Goal: Task Accomplishment & Management: Use online tool/utility

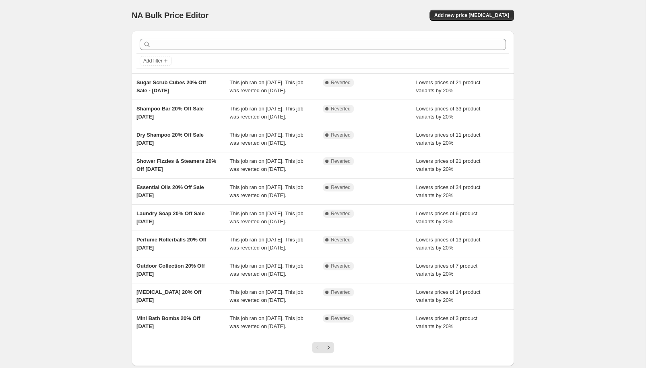
click at [230, 38] on div at bounding box center [323, 44] width 373 height 18
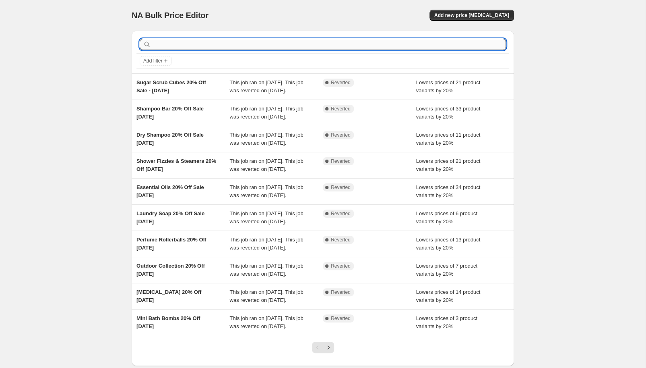
click at [228, 43] on input "text" at bounding box center [330, 44] width 354 height 11
type input "small"
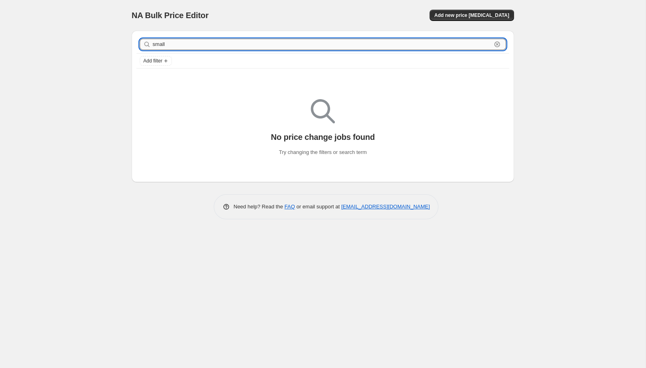
click at [249, 47] on input "small" at bounding box center [322, 44] width 339 height 11
click at [248, 47] on input "small" at bounding box center [322, 44] width 339 height 11
type input "SB"
click at [179, 42] on input "SB" at bounding box center [322, 44] width 339 height 11
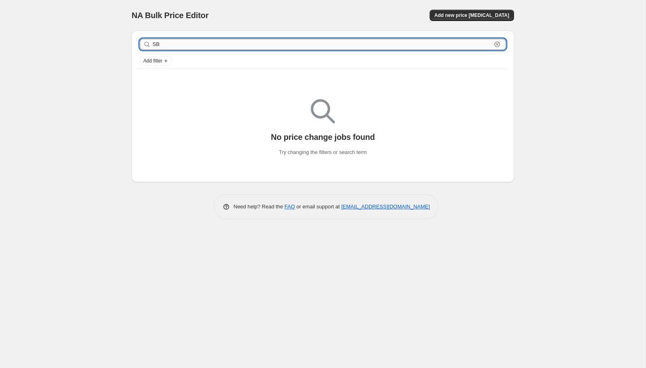
click at [179, 42] on input "SB" at bounding box center [322, 44] width 339 height 11
type input "BFCM"
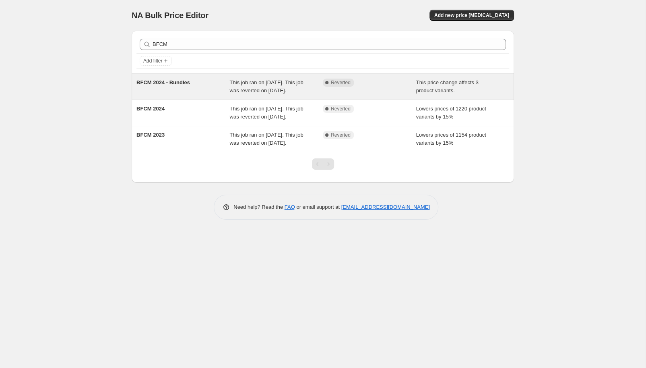
click at [185, 85] on span "BFCM 2024 - Bundles" at bounding box center [164, 82] width 54 height 6
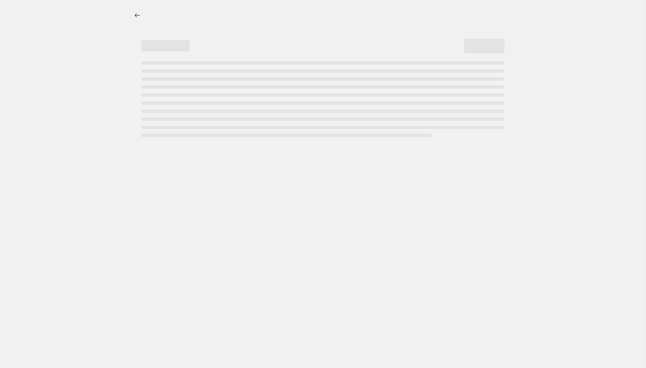
select select "pcap"
select select "no_change"
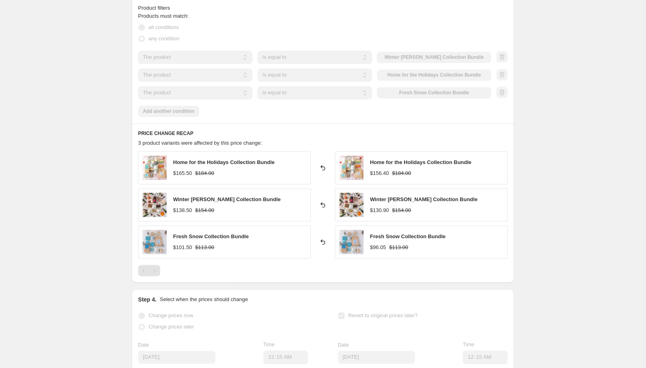
scroll to position [518, 0]
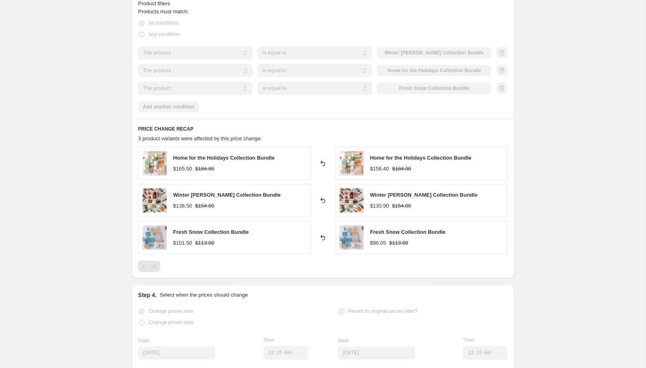
click at [75, 149] on div "BFCM 2024 - Bundles. This page is ready BFCM 2024 - Bundles Complete Reverted C…" at bounding box center [323, 2] width 646 height 1041
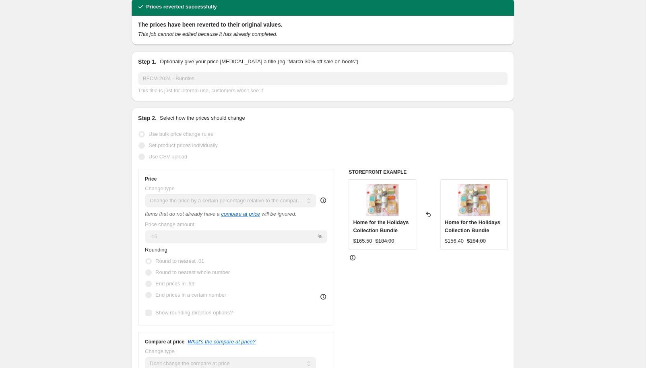
scroll to position [0, 0]
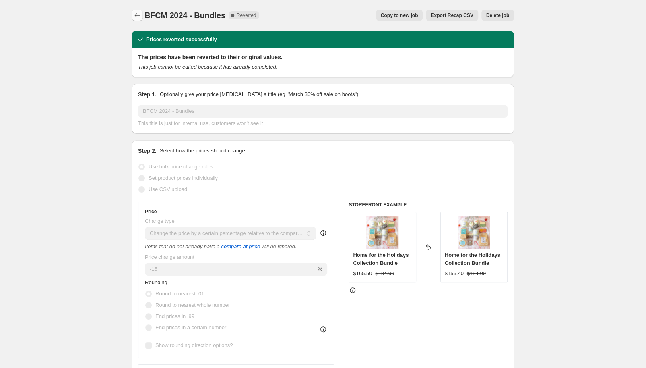
click at [135, 19] on icon "Price change jobs" at bounding box center [137, 15] width 8 height 8
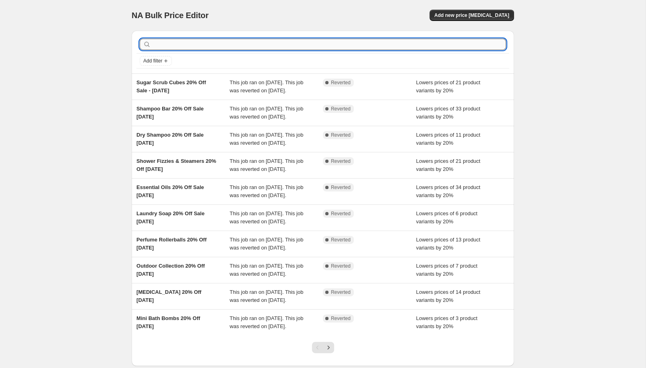
click at [172, 42] on input "text" at bounding box center [330, 44] width 354 height 11
type input "BFCM"
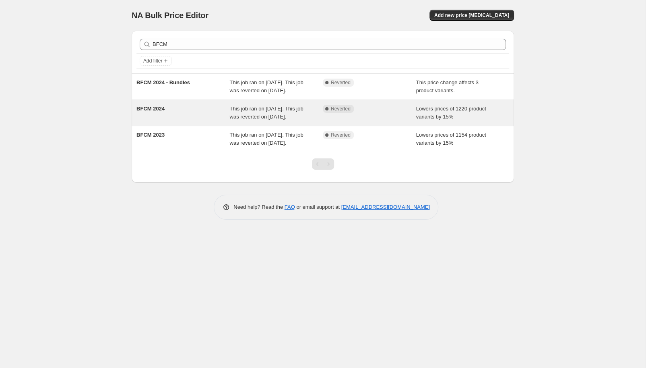
click at [169, 120] on div "BFCM 2024" at bounding box center [183, 113] width 93 height 16
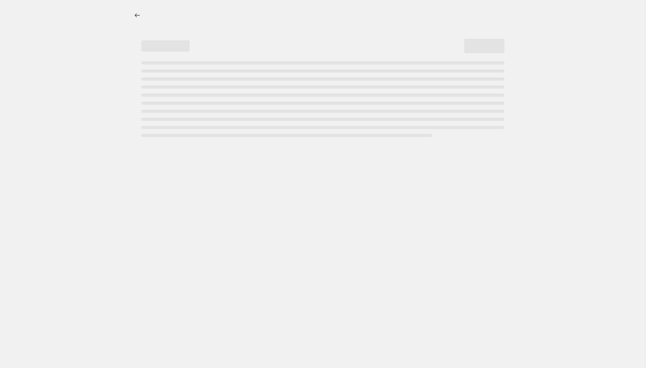
select select "percentage"
select select "product_type"
select select "not_equal"
select select "product_type"
select select "not_equal"
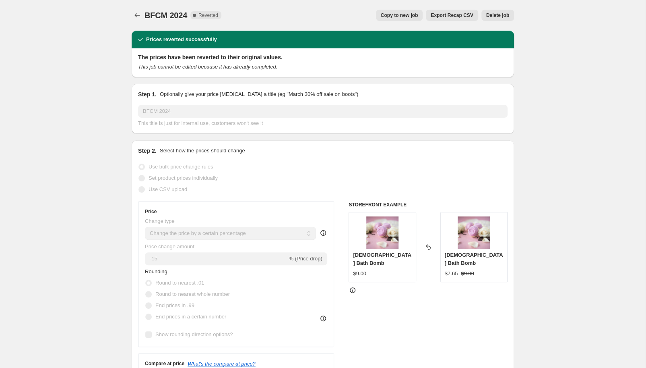
click at [406, 14] on span "Copy to new job" at bounding box center [399, 15] width 37 height 6
select select "percentage"
select select "product_type"
select select "not_equal"
select select "product_type"
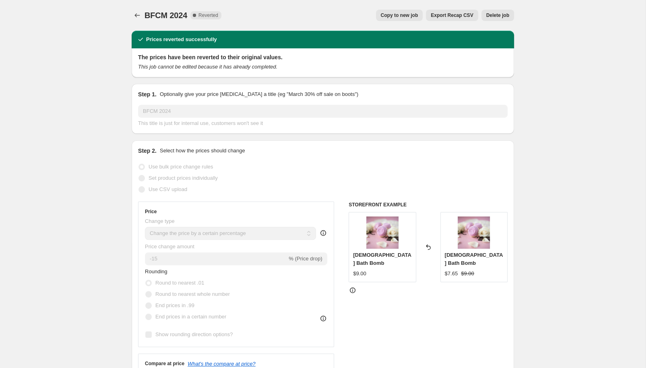
select select "not_equal"
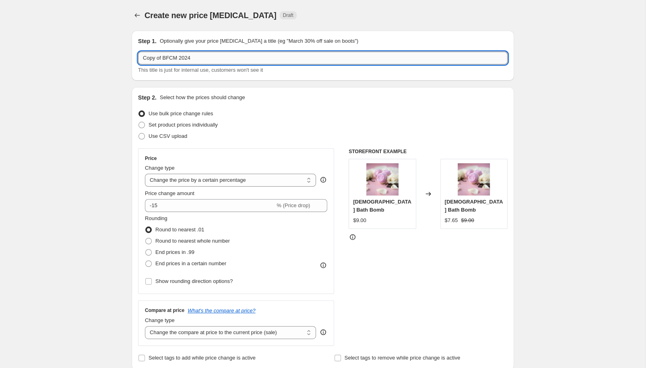
click at [200, 59] on input "Copy of BFCM 2024" at bounding box center [323, 58] width 370 height 13
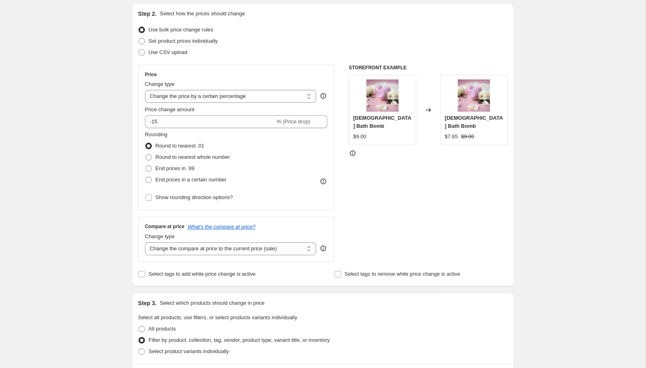
scroll to position [86, 0]
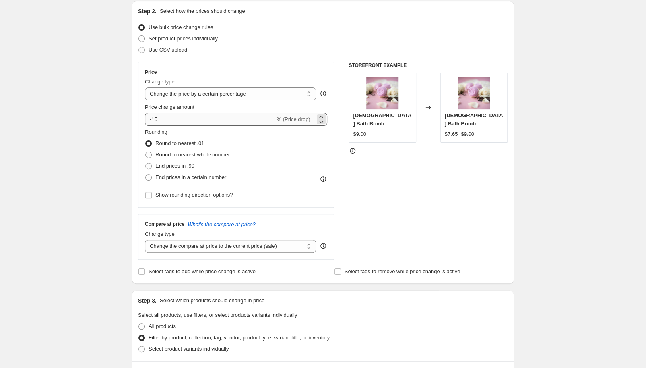
type input "25th Anniversary Sale"
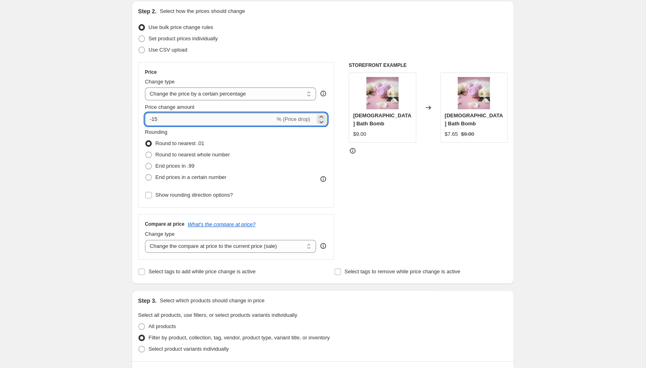
click at [174, 122] on input "-15" at bounding box center [210, 119] width 130 height 13
type input "-1"
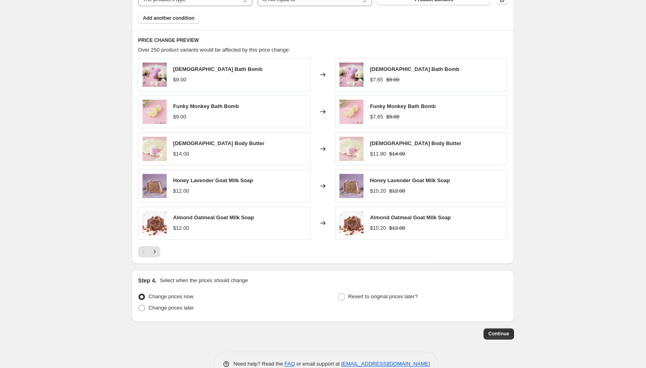
scroll to position [547, 0]
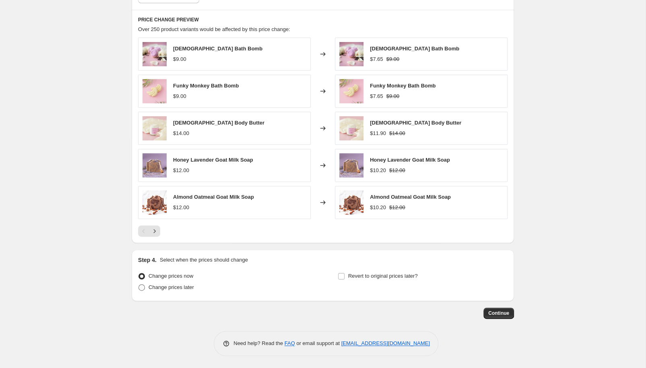
type input "-25"
click at [143, 288] on span at bounding box center [142, 287] width 6 height 6
click at [139, 284] on input "Change prices later" at bounding box center [139, 284] width 0 height 0
radio input "true"
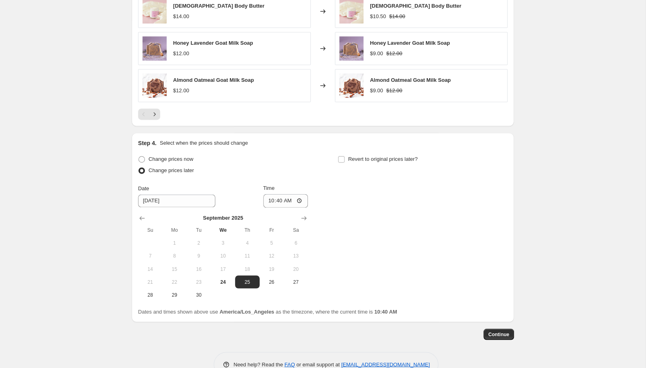
scroll to position [677, 0]
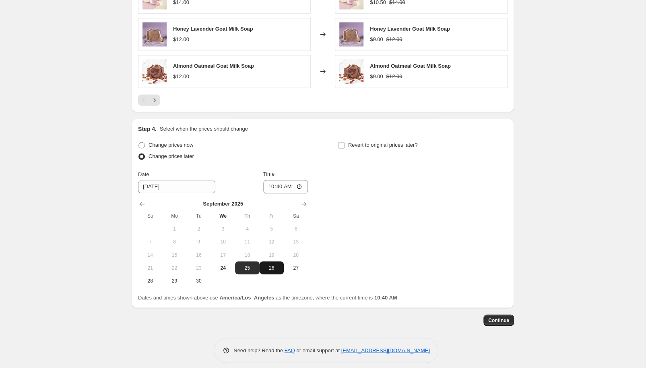
click at [271, 269] on span "26" at bounding box center [272, 267] width 18 height 6
type input "[DATE]"
click at [279, 189] on input "10:40" at bounding box center [285, 187] width 45 height 14
type input "00:01"
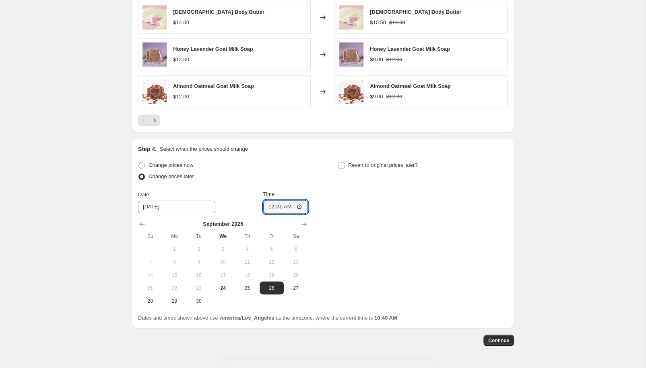
scroll to position [633, 0]
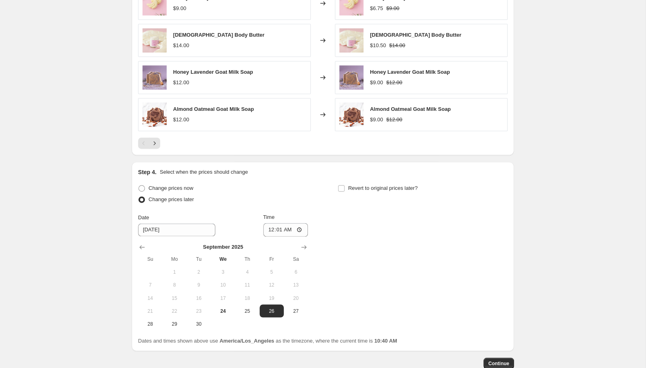
click at [354, 219] on div "Change prices now Change prices later Date [DATE] Time 00:[DATE] Mo Tu We Th Fr…" at bounding box center [323, 255] width 370 height 147
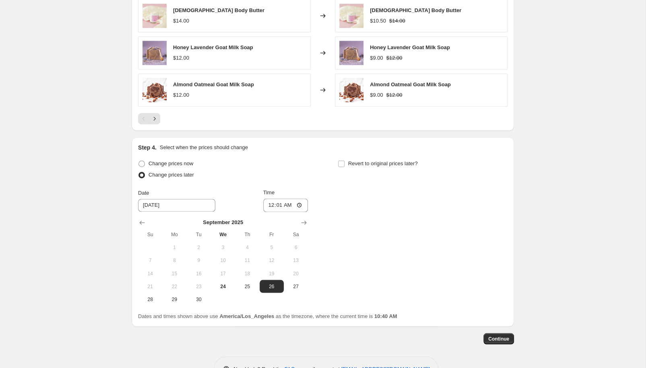
scroll to position [684, 0]
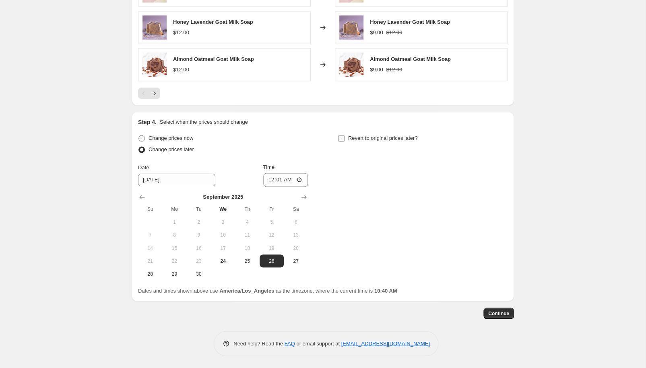
click at [342, 140] on input "Revert to original prices later?" at bounding box center [341, 138] width 6 height 6
checkbox input "true"
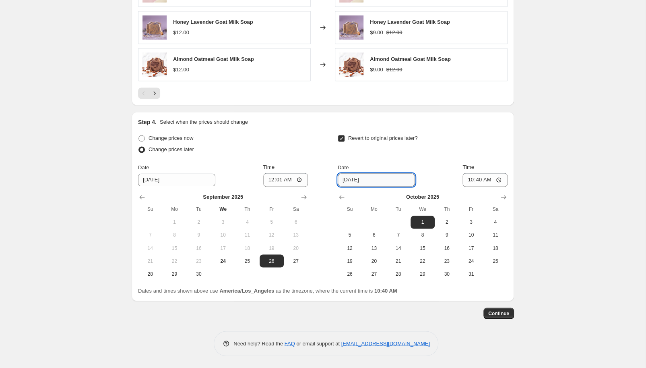
click at [366, 178] on input "[DATE]" at bounding box center [376, 179] width 77 height 13
click at [341, 195] on icon "Show previous month, September 2025" at bounding box center [342, 197] width 8 height 8
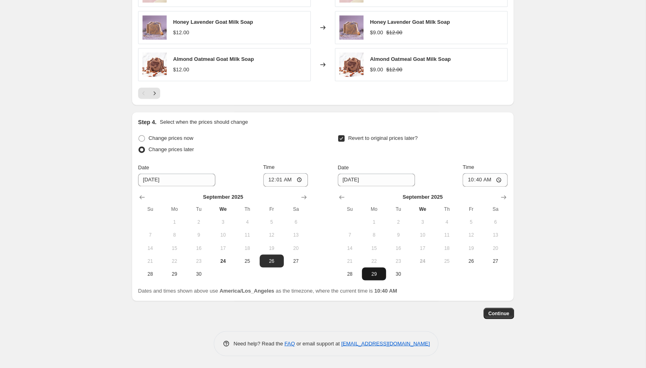
click at [372, 275] on span "29" at bounding box center [374, 273] width 18 height 6
type input "[DATE]"
click at [475, 180] on input "10:40" at bounding box center [485, 180] width 45 height 14
type input "00:01"
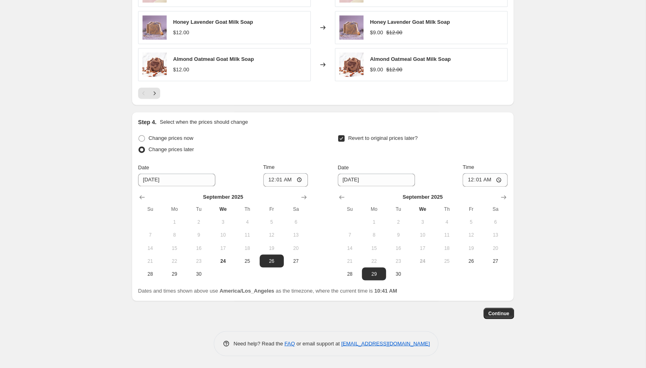
click at [502, 314] on span "Continue" at bounding box center [498, 313] width 21 height 6
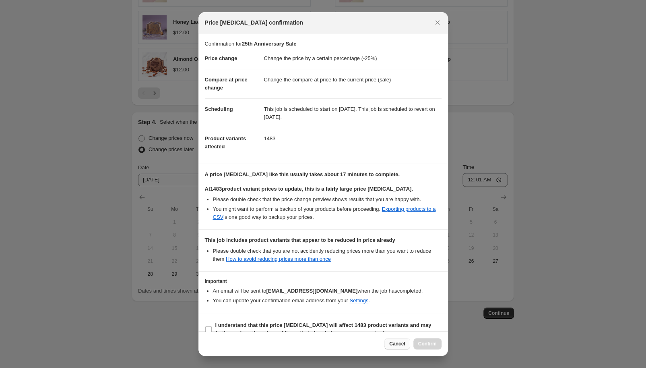
click at [402, 343] on span "Cancel" at bounding box center [397, 343] width 16 height 6
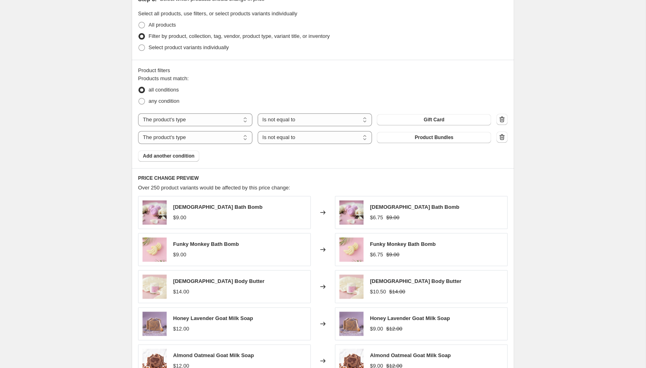
scroll to position [338, 0]
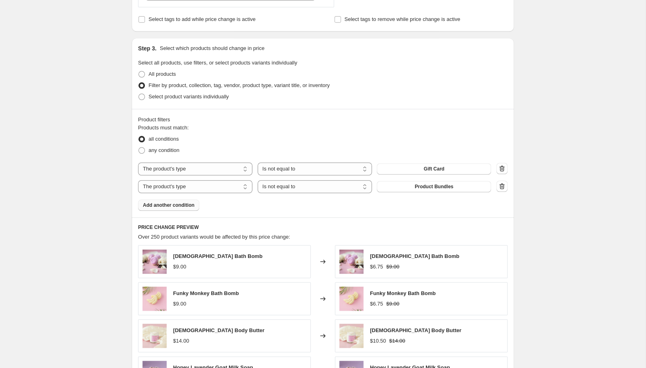
click at [184, 205] on span "Add another condition" at bounding box center [169, 205] width 52 height 6
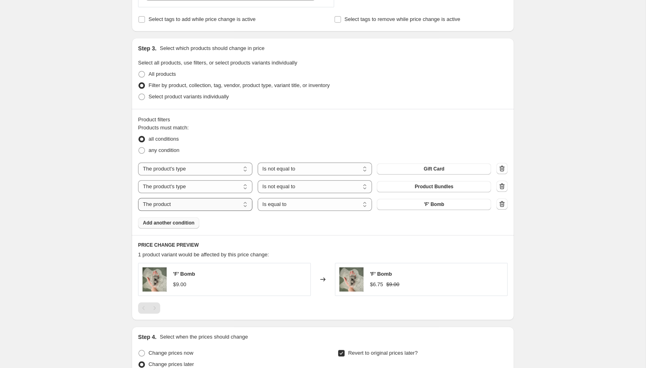
click at [138, 198] on select "The product The product's collection The product's tag The product's vendor The…" at bounding box center [195, 204] width 114 height 13
select select "product_status"
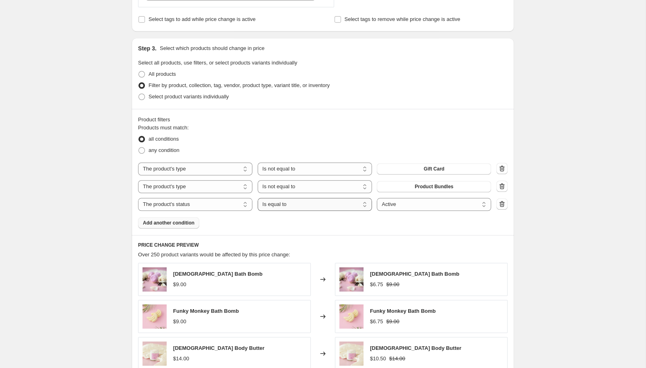
click at [258, 198] on select "Is equal to Is not equal to" at bounding box center [315, 204] width 114 height 13
click at [323, 204] on select "Is equal to Is not equal to" at bounding box center [315, 204] width 114 height 13
click at [377, 198] on select "Active Draft Archived" at bounding box center [434, 204] width 114 height 13
click at [425, 204] on select "Active Draft Archived" at bounding box center [434, 204] width 114 height 13
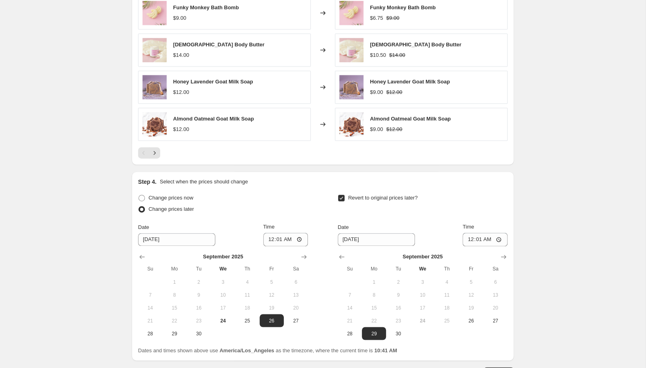
scroll to position [702, 0]
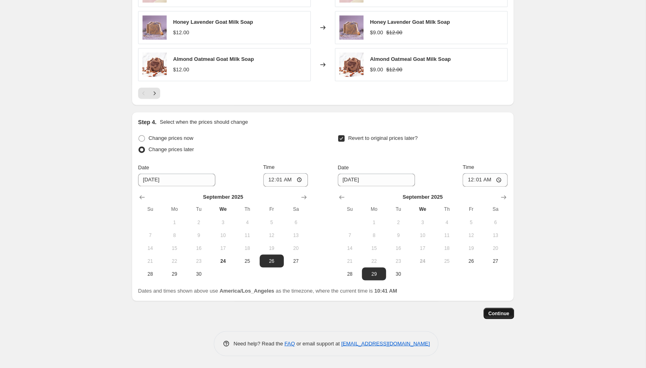
click at [504, 314] on span "Continue" at bounding box center [498, 313] width 21 height 6
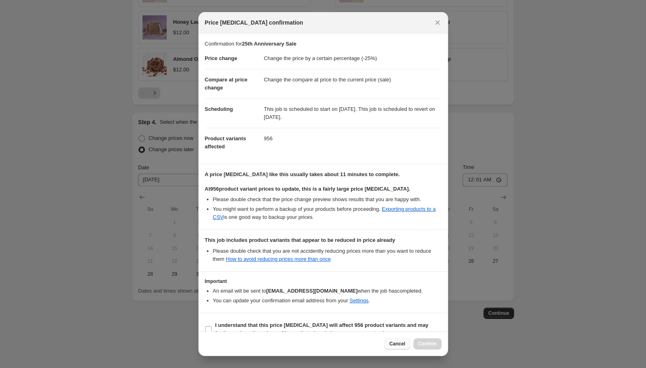
click at [402, 342] on span "Cancel" at bounding box center [397, 343] width 16 height 6
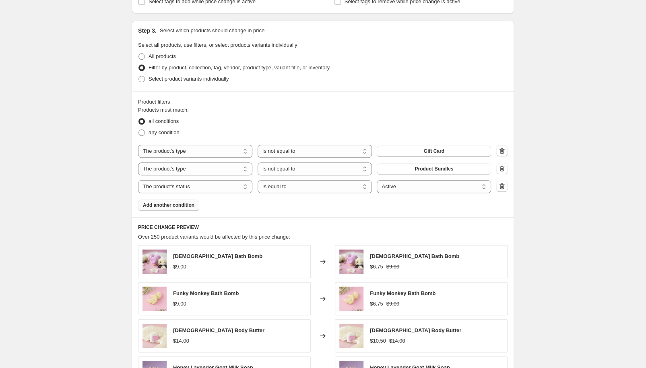
scroll to position [313, 0]
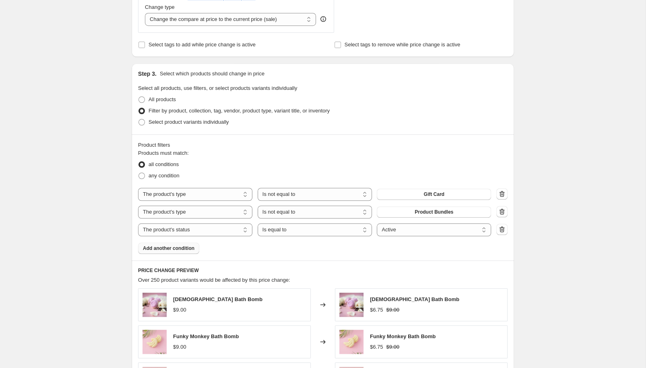
click at [182, 249] on span "Add another condition" at bounding box center [169, 248] width 52 height 6
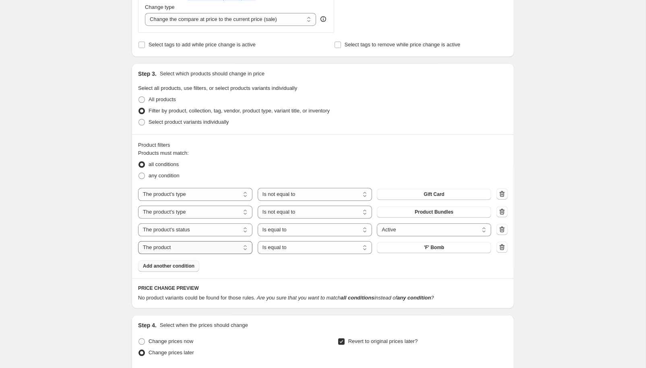
click at [138, 241] on select "The product The product's collection The product's tag The product's vendor The…" at bounding box center [195, 247] width 114 height 13
select select "inventory_quantity"
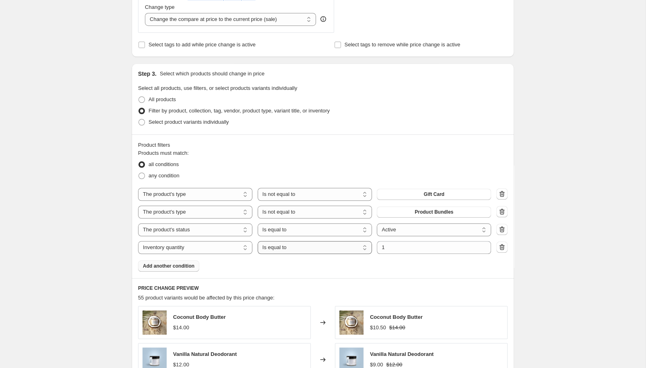
click at [258, 241] on select "Is equal to Is not equal to Is greater than Is less than" at bounding box center [315, 247] width 114 height 13
select select ">"
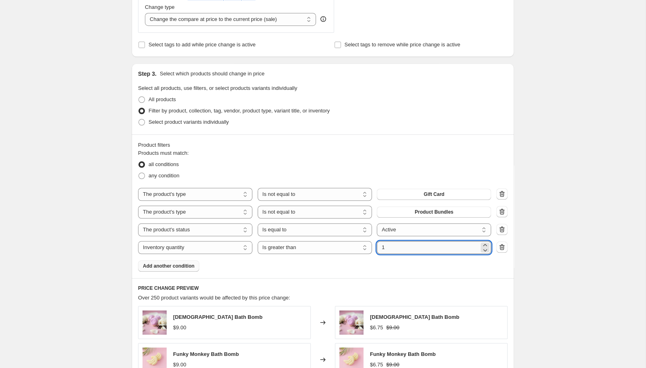
click at [411, 249] on input "1" at bounding box center [428, 247] width 102 height 13
type input "0"
click at [547, 207] on div "Create new price [MEDICAL_DATA]. This page is ready Create new price [MEDICAL_D…" at bounding box center [323, 230] width 646 height 1087
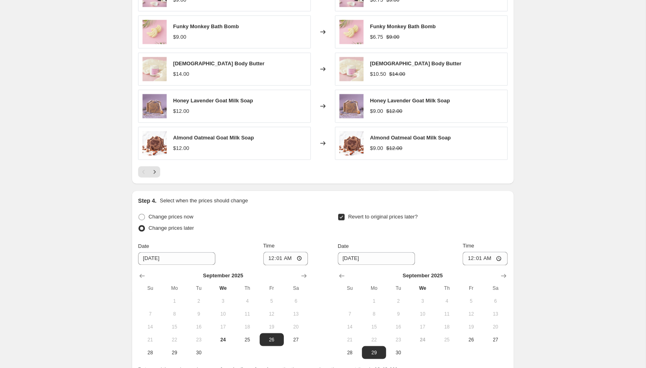
scroll to position [719, 0]
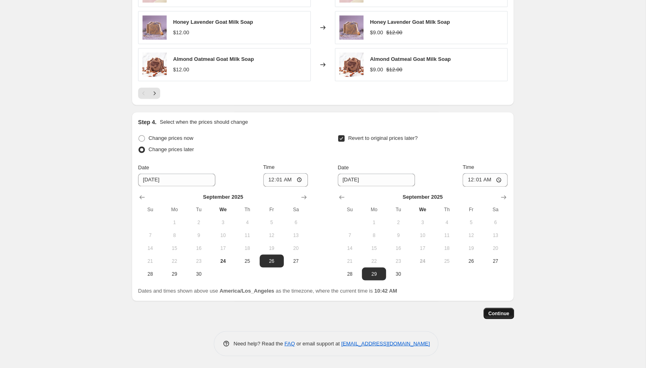
click at [498, 312] on span "Continue" at bounding box center [498, 313] width 21 height 6
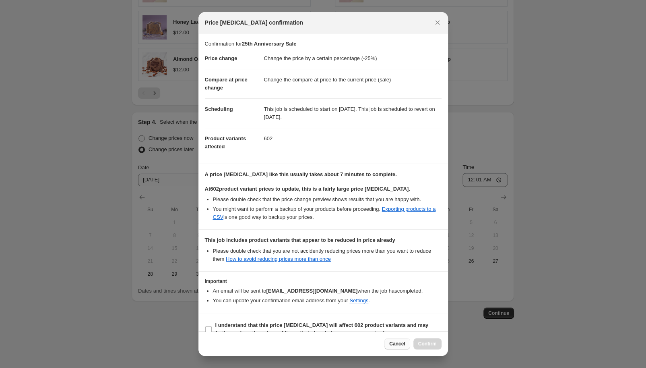
click at [397, 342] on span "Cancel" at bounding box center [397, 343] width 16 height 6
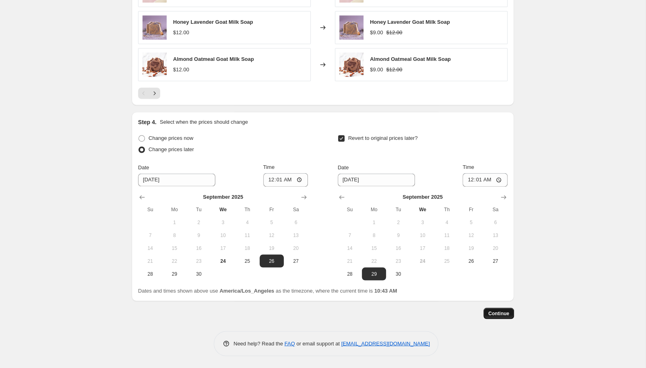
click at [499, 315] on span "Continue" at bounding box center [498, 313] width 21 height 6
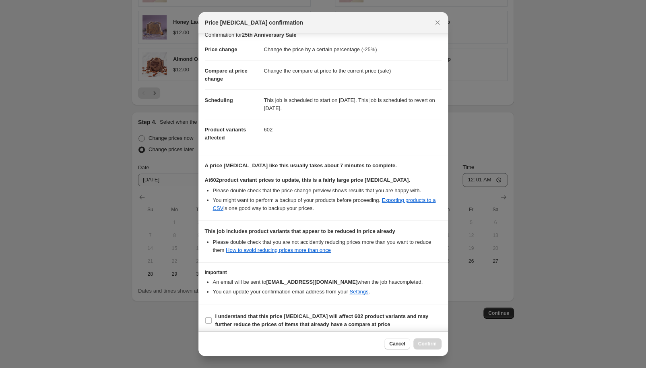
scroll to position [16, 0]
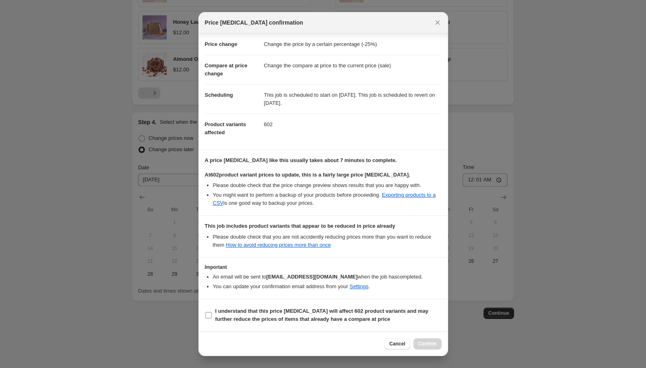
click at [211, 315] on input "I understand that this price [MEDICAL_DATA] will affect 602 product variants an…" at bounding box center [208, 315] width 6 height 6
checkbox input "true"
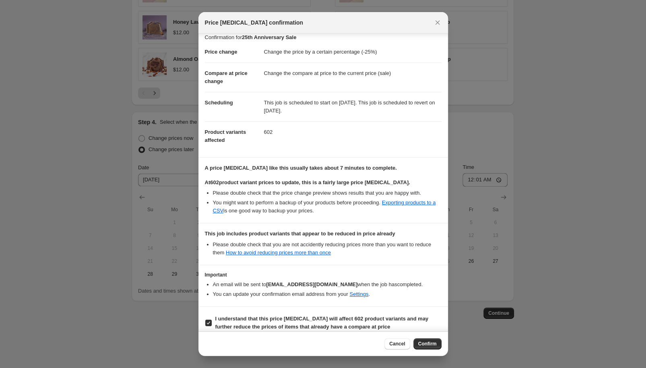
scroll to position [0, 0]
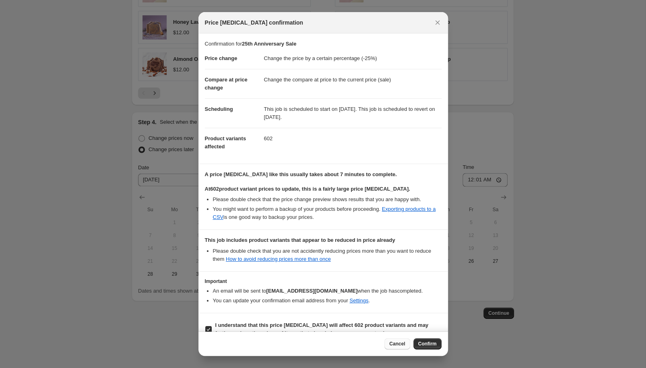
click at [402, 343] on span "Cancel" at bounding box center [397, 343] width 16 height 6
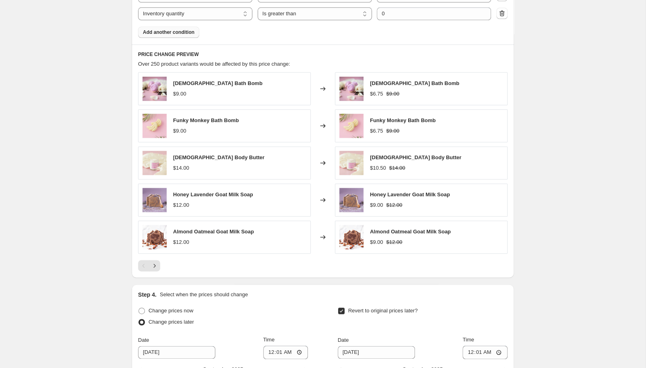
scroll to position [719, 0]
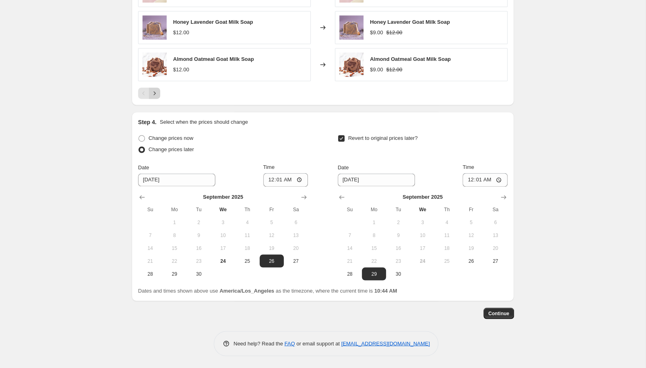
click at [156, 96] on icon "Next" at bounding box center [155, 93] width 8 height 8
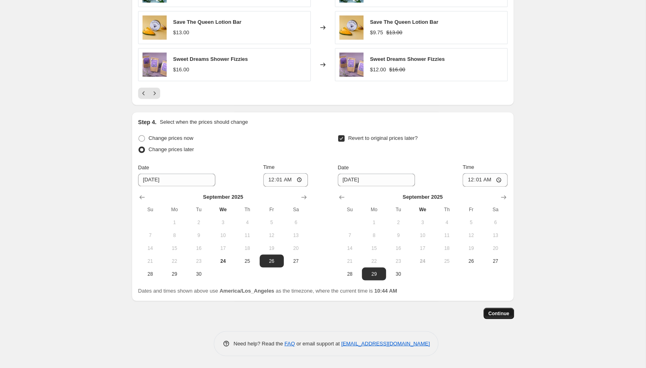
click at [502, 313] on span "Continue" at bounding box center [498, 313] width 21 height 6
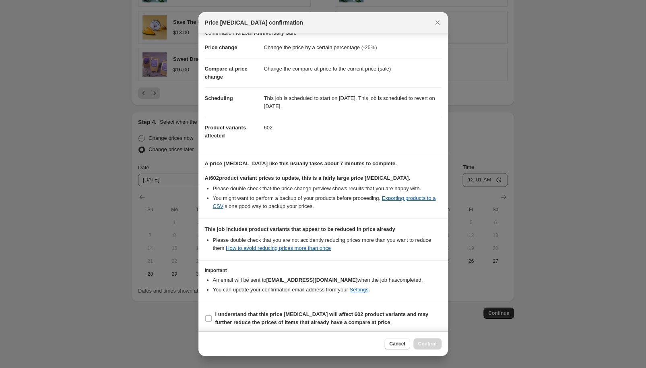
scroll to position [16, 0]
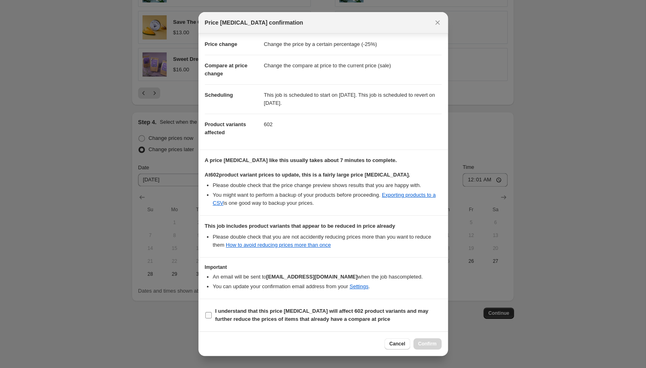
click at [207, 315] on input "I understand that this price [MEDICAL_DATA] will affect 602 product variants an…" at bounding box center [208, 315] width 6 height 6
checkbox input "true"
click at [433, 343] on span "Confirm" at bounding box center [427, 343] width 19 height 6
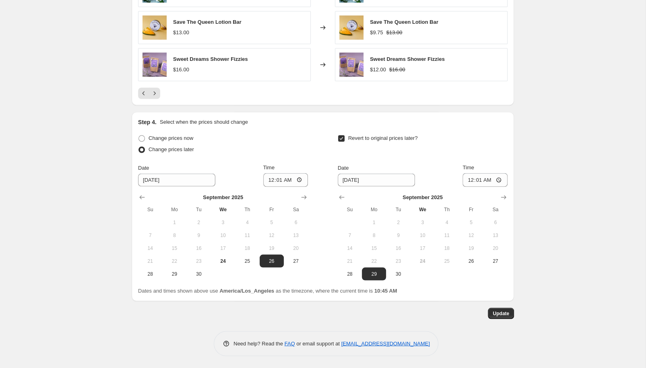
scroll to position [768, 0]
